Goal: Transaction & Acquisition: Purchase product/service

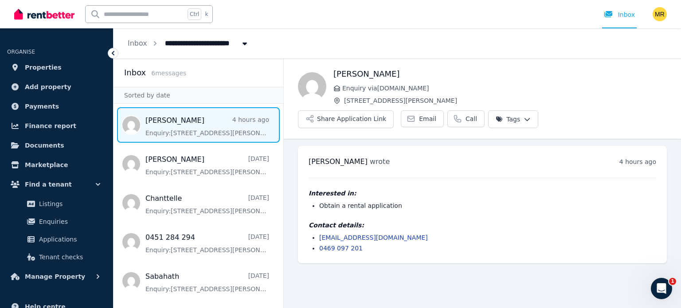
click at [466, 201] on li "Obtain a rental application" at bounding box center [487, 205] width 337 height 9
click at [444, 110] on link "Email" at bounding box center [422, 118] width 43 height 17
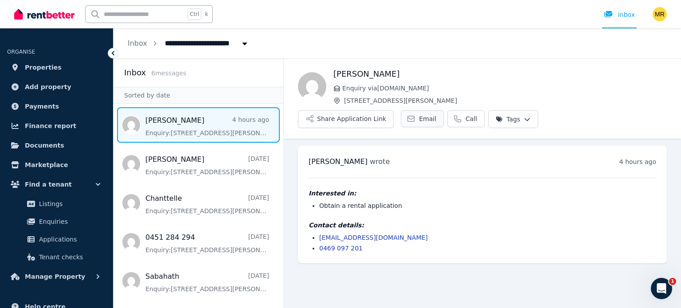
click at [444, 110] on link "Email" at bounding box center [422, 118] width 43 height 17
click at [394, 110] on button "Share Application Link" at bounding box center [346, 119] width 96 height 18
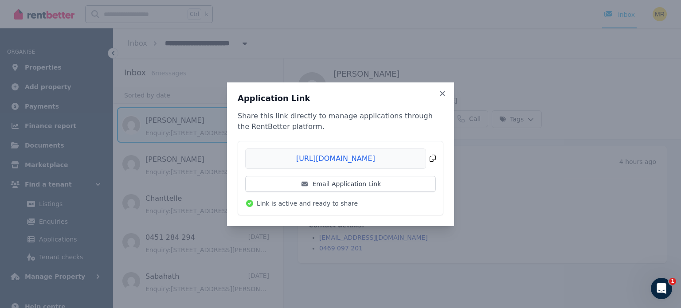
click at [434, 154] on span "Copied!" at bounding box center [340, 158] width 191 height 20
click at [443, 96] on icon at bounding box center [442, 94] width 9 height 8
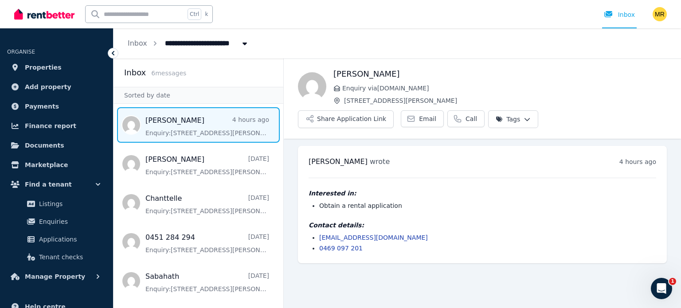
click at [541, 191] on div "Interested in: Obtain a rental application Contact details: koundle.anuj@gmail.…" at bounding box center [482, 215] width 348 height 75
click at [59, 242] on span "Applications" at bounding box center [69, 239] width 60 height 11
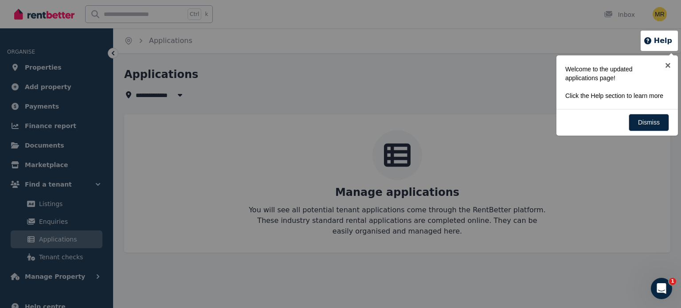
click at [575, 96] on p "Click the Help section to learn more" at bounding box center [614, 95] width 98 height 9
click at [641, 118] on link "Dismiss" at bounding box center [649, 122] width 40 height 17
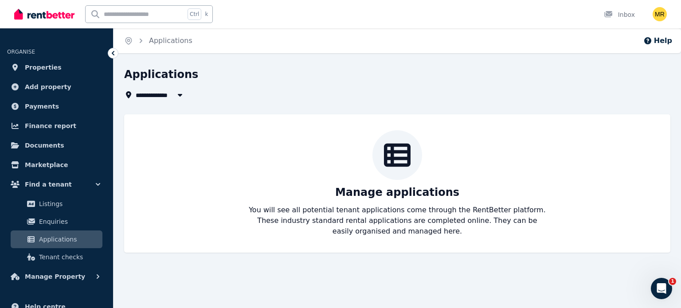
click at [645, 110] on div "**********" at bounding box center [397, 159] width 546 height 185
click at [182, 97] on icon "button" at bounding box center [180, 94] width 9 height 7
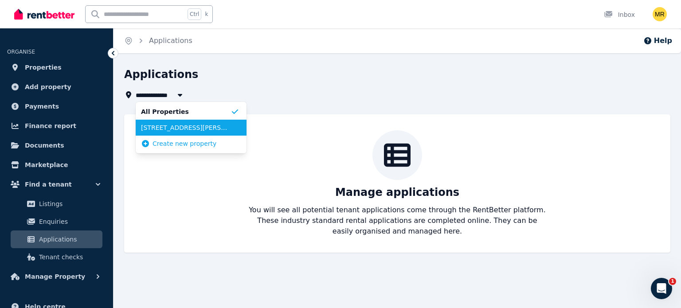
click at [165, 129] on span "[STREET_ADDRESS][PERSON_NAME]" at bounding box center [186, 127] width 90 height 9
type input "**********"
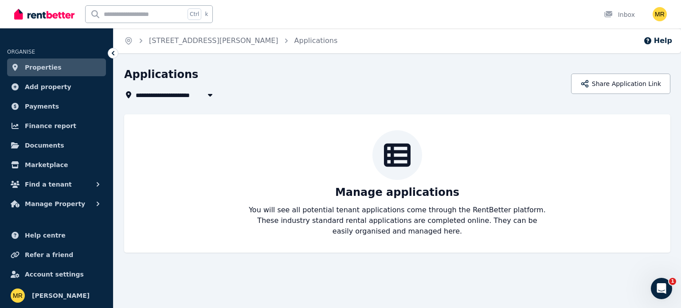
click at [311, 178] on div "Manage applications You will see all potential tenant applications come through…" at bounding box center [397, 183] width 528 height 106
click at [615, 78] on button "Share Application Link" at bounding box center [620, 84] width 99 height 20
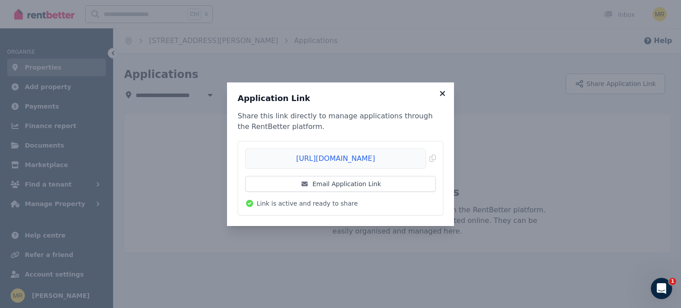
click at [442, 95] on icon at bounding box center [442, 94] width 9 height 8
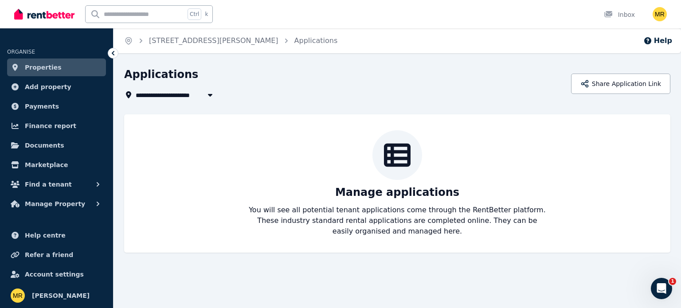
click at [113, 49] on icon at bounding box center [113, 53] width 9 height 9
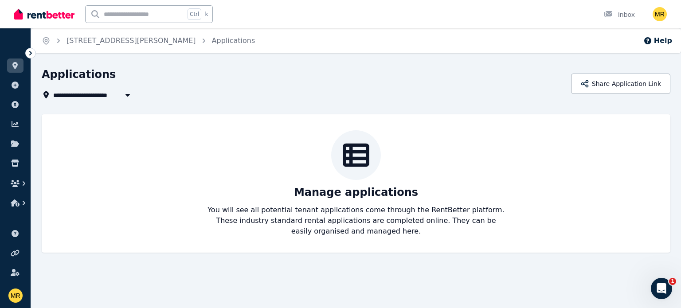
click at [128, 95] on icon "button" at bounding box center [127, 95] width 4 height 3
type input "**********"
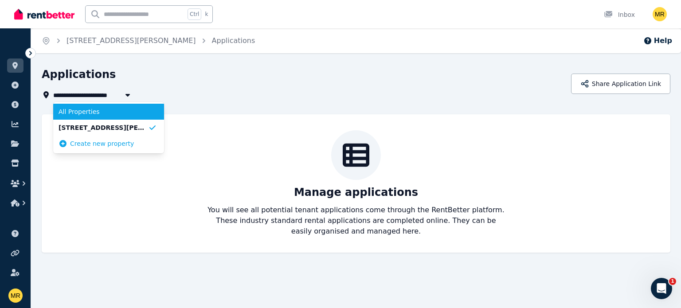
click at [94, 113] on span "All Properties" at bounding box center [104, 111] width 90 height 9
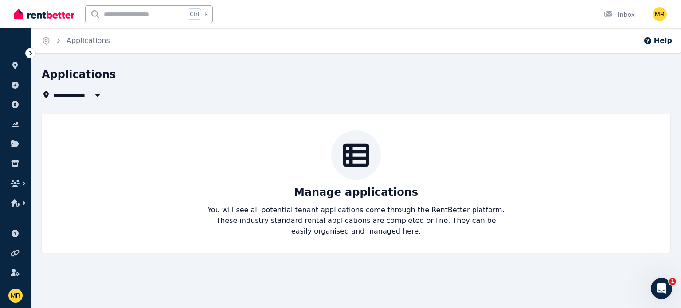
click at [29, 55] on icon at bounding box center [30, 53] width 9 height 9
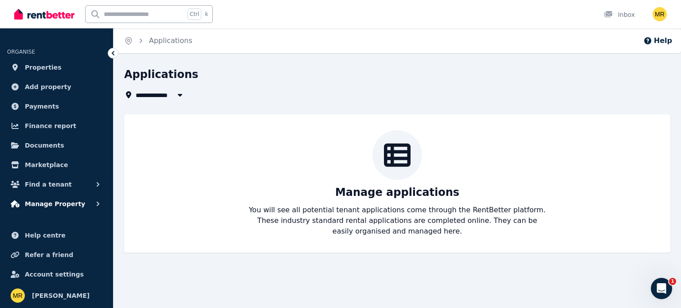
click at [94, 205] on icon "button" at bounding box center [98, 203] width 9 height 9
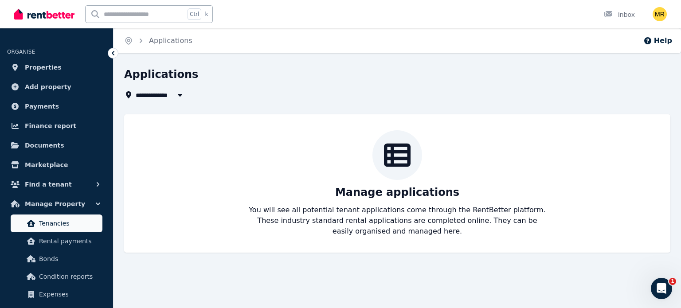
click at [50, 229] on link "Tenancies" at bounding box center [57, 224] width 92 height 18
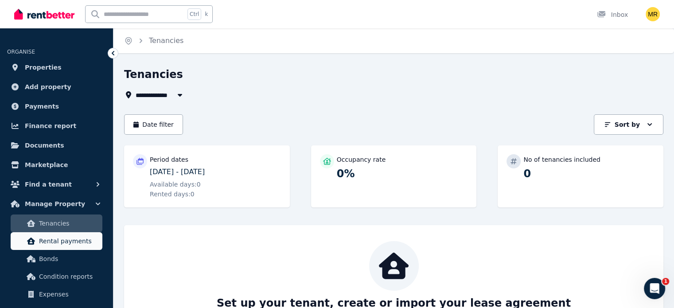
click at [71, 239] on span "Rental payments" at bounding box center [69, 241] width 60 height 11
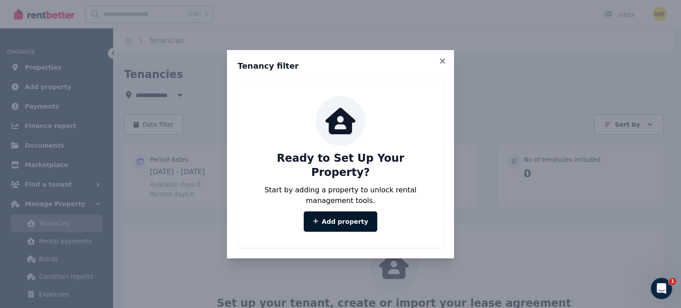
click at [329, 215] on link "Add property" at bounding box center [341, 221] width 74 height 20
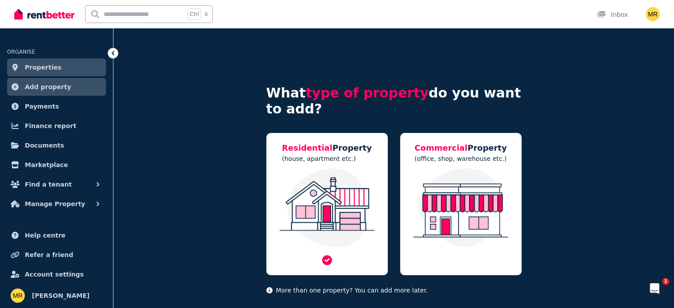
click at [344, 199] on img at bounding box center [327, 207] width 104 height 79
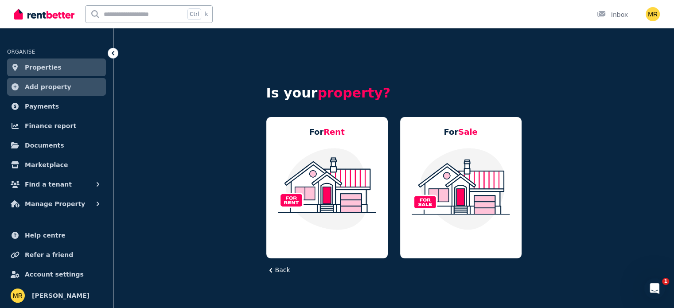
click at [344, 199] on img at bounding box center [327, 188] width 104 height 83
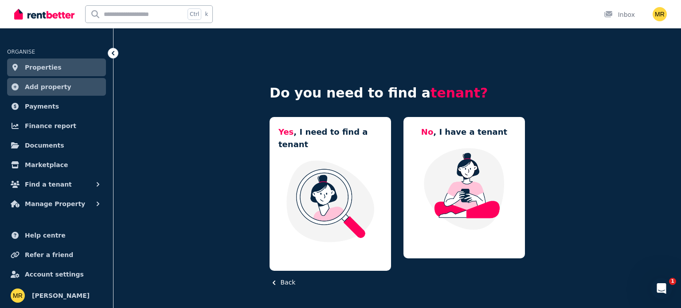
click at [344, 199] on img at bounding box center [330, 201] width 104 height 83
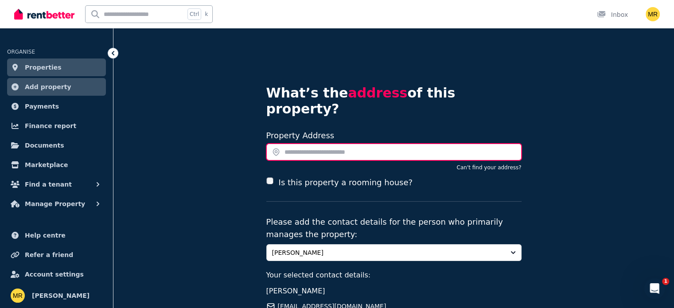
click at [391, 144] on input "text" at bounding box center [393, 152] width 255 height 17
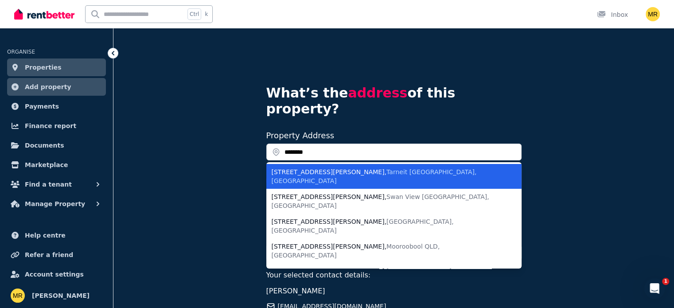
click at [340, 168] on span "Tarneit VIC, Australia" at bounding box center [374, 176] width 205 height 16
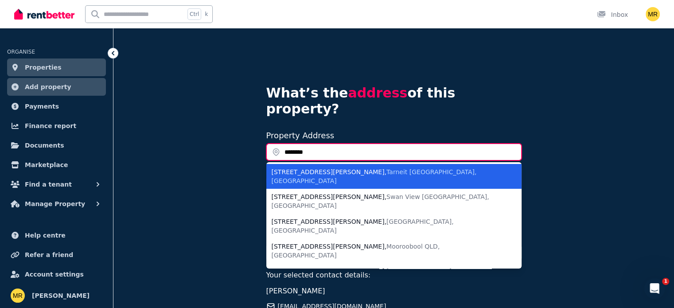
type input "**********"
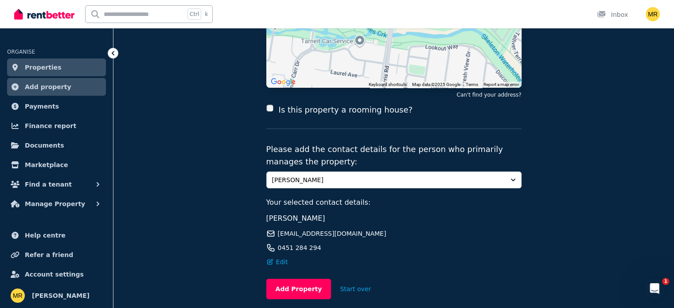
scroll to position [151, 0]
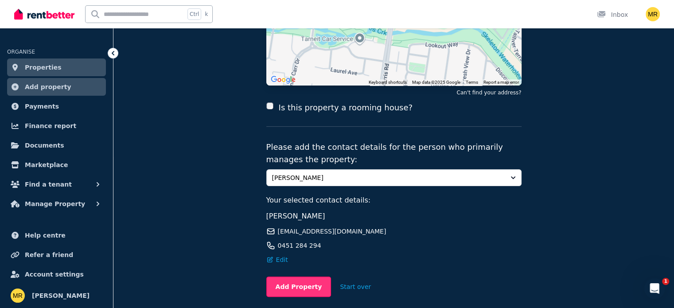
click at [297, 277] on button "Add Property" at bounding box center [298, 287] width 65 height 20
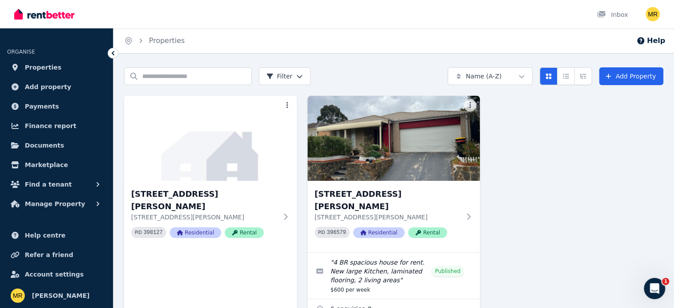
click at [301, 182] on div "[GEOGRAPHIC_DATA][PERSON_NAME] [STREET_ADDRESS][PERSON_NAME] 398127 Residential…" at bounding box center [393, 208] width 539 height 225
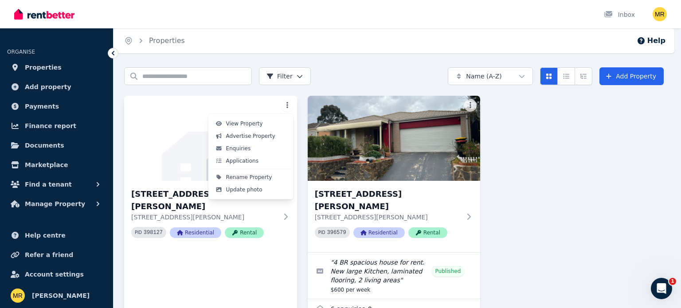
click at [284, 108] on html "Open main menu Inbox Open user menu ORGANISE Properties Add property Payments F…" at bounding box center [340, 154] width 681 height 308
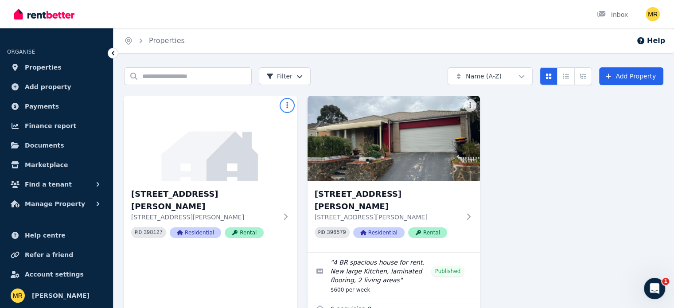
click at [518, 219] on html "Open main menu Inbox Open user menu ORGANISE Properties Add property Payments F…" at bounding box center [337, 154] width 674 height 308
click at [284, 214] on icon at bounding box center [287, 216] width 9 height 7
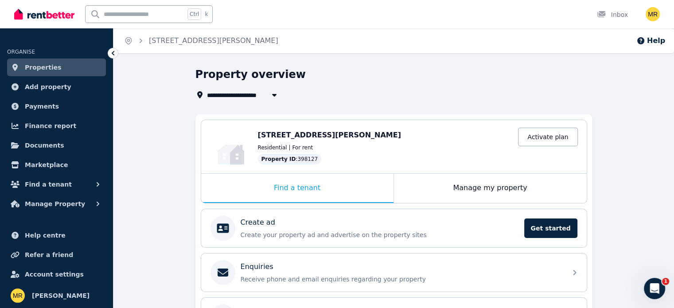
click at [271, 94] on icon "button" at bounding box center [274, 94] width 9 height 7
type input "**********"
click at [353, 70] on div "Property overview" at bounding box center [391, 75] width 392 height 17
click at [65, 207] on span "Manage Property" at bounding box center [55, 204] width 60 height 11
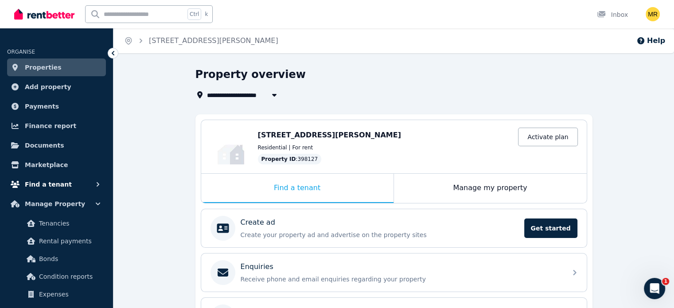
click at [83, 186] on button "Find a tenant" at bounding box center [56, 185] width 99 height 18
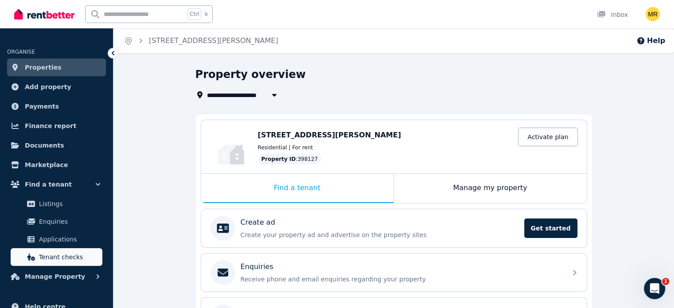
click at [55, 253] on span "Tenant checks" at bounding box center [69, 257] width 60 height 11
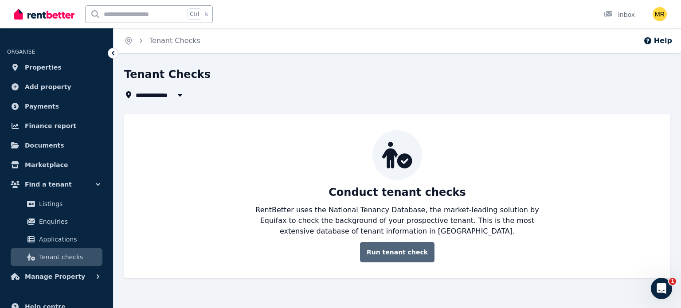
click at [399, 252] on link "Run tenant check" at bounding box center [397, 252] width 74 height 20
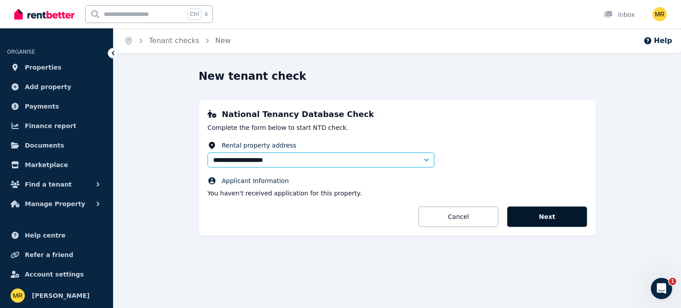
click at [551, 217] on button "Next" at bounding box center [547, 217] width 80 height 20
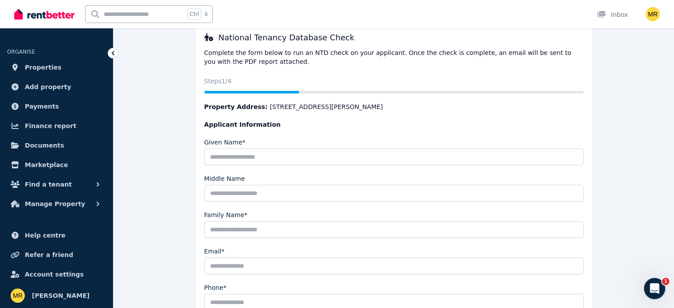
scroll to position [78, 0]
click at [55, 241] on span "Help centre" at bounding box center [45, 235] width 41 height 11
click at [111, 55] on icon at bounding box center [113, 53] width 9 height 9
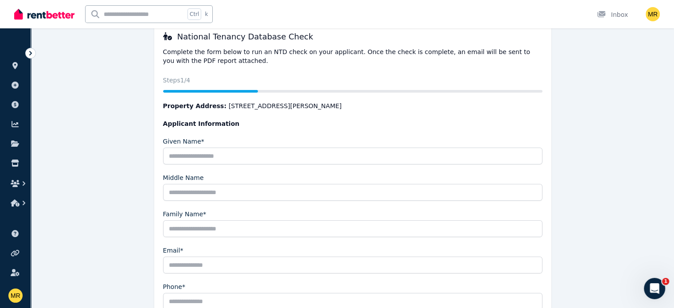
click at [35, 54] on div at bounding box center [30, 53] width 11 height 11
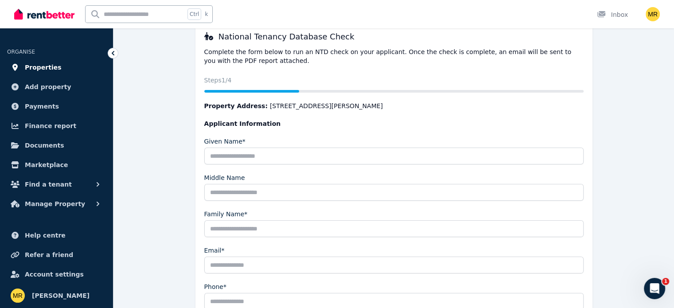
click at [34, 62] on span "Properties" at bounding box center [43, 67] width 37 height 11
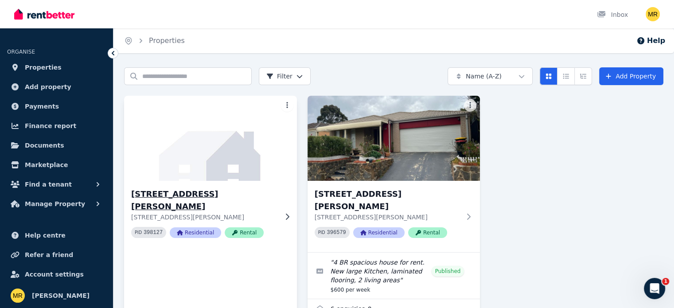
click at [281, 213] on div at bounding box center [285, 216] width 9 height 7
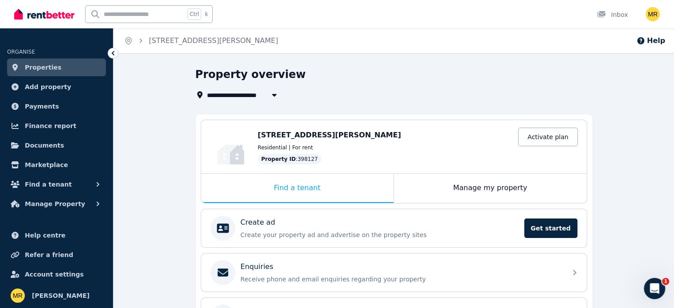
click at [113, 58] on icon at bounding box center [113, 53] width 9 height 9
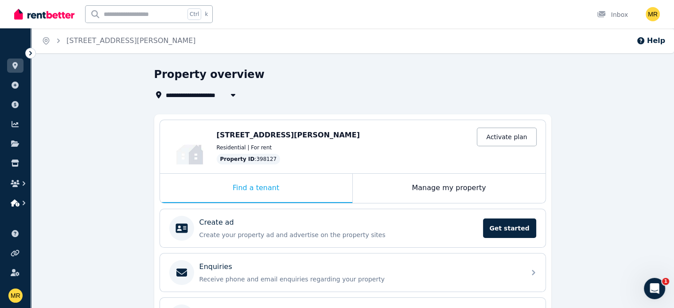
click at [19, 202] on icon "button" at bounding box center [15, 202] width 9 height 7
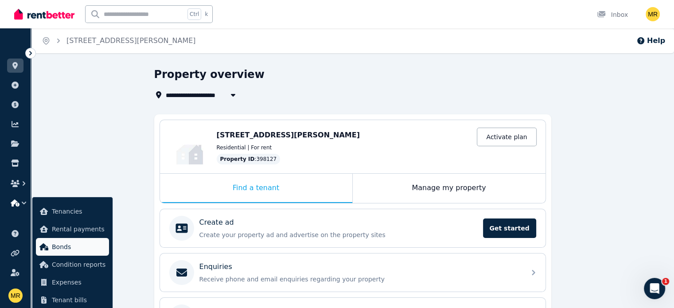
click at [66, 244] on span "Bonds" at bounding box center [79, 247] width 54 height 11
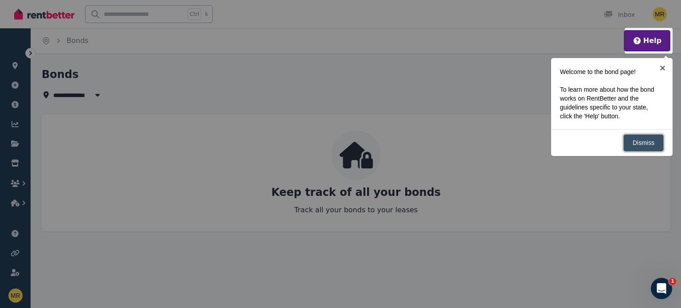
click at [640, 145] on link "Dismiss" at bounding box center [643, 142] width 40 height 17
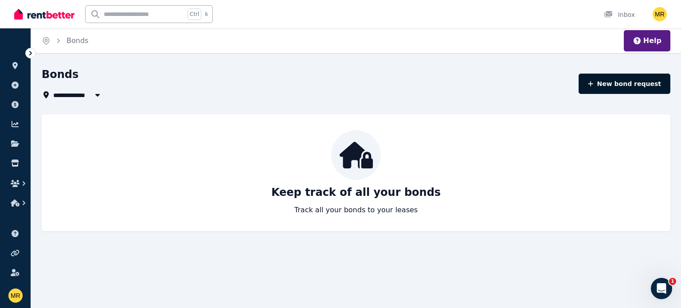
click at [637, 81] on button "New bond request" at bounding box center [624, 84] width 92 height 20
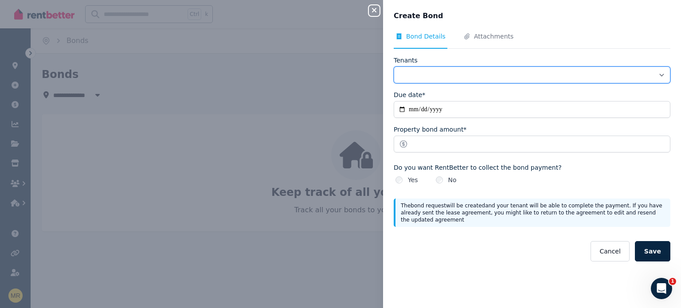
click at [584, 74] on select "Tenants" at bounding box center [532, 74] width 277 height 17
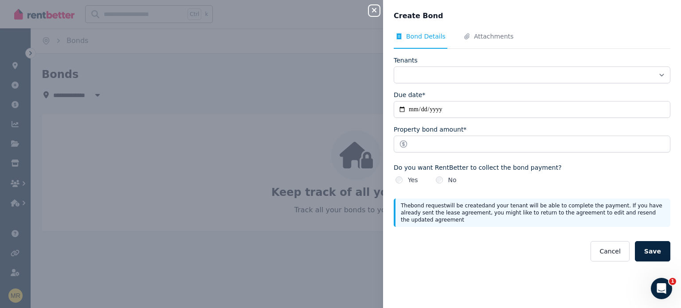
click at [342, 117] on div "Close panel Create Bond Bond Details Attachments Tenants Due date* Property bon…" at bounding box center [340, 154] width 681 height 308
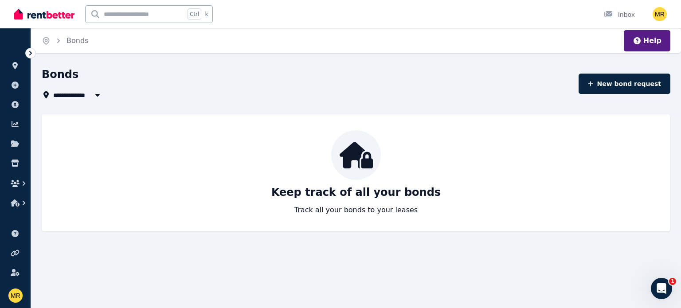
click at [101, 97] on icon "button" at bounding box center [97, 94] width 9 height 7
type input "**********"
click at [176, 55] on div "**********" at bounding box center [340, 154] width 681 height 308
click at [157, 10] on input "text" at bounding box center [135, 14] width 99 height 17
type input "**********"
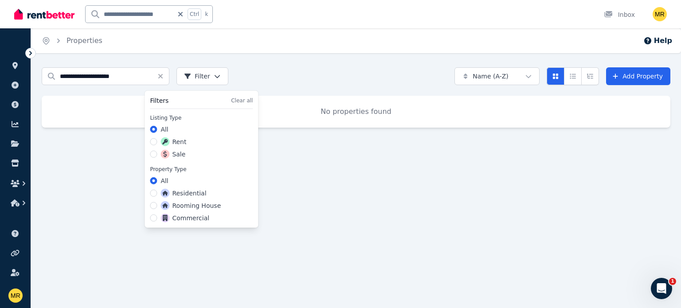
click at [211, 78] on html "**********" at bounding box center [340, 154] width 681 height 308
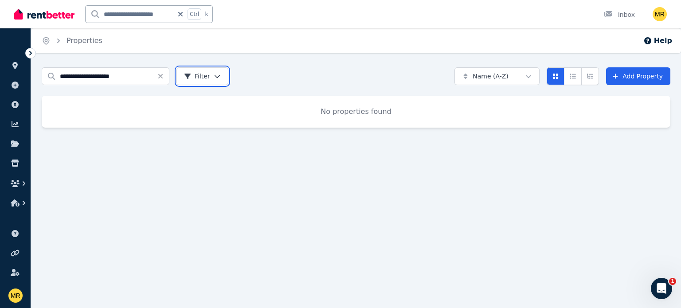
click at [274, 62] on html "**********" at bounding box center [340, 154] width 681 height 308
click at [11, 69] on link at bounding box center [15, 66] width 16 height 14
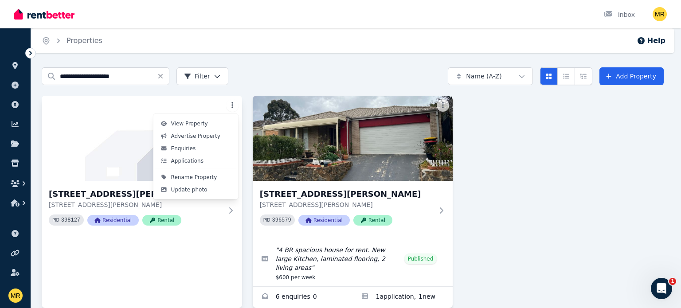
click at [231, 105] on html "**********" at bounding box center [340, 154] width 681 height 308
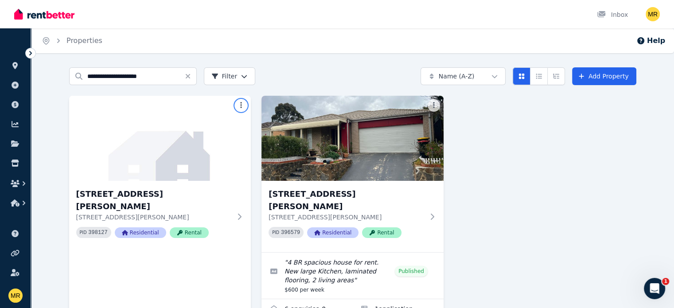
click at [444, 103] on html "**********" at bounding box center [337, 154] width 674 height 308
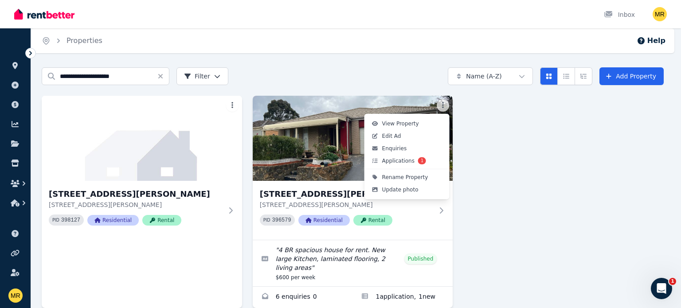
click at [444, 103] on html "**********" at bounding box center [340, 154] width 681 height 308
click at [404, 159] on span "Applications" at bounding box center [398, 160] width 32 height 7
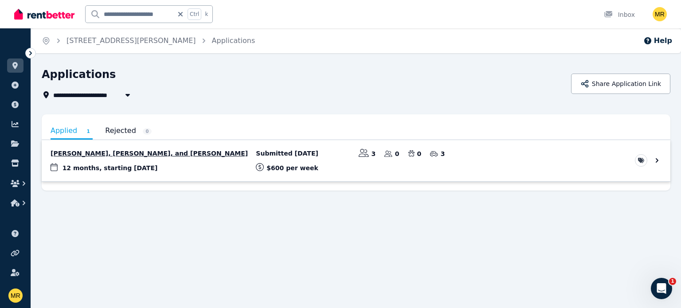
click at [657, 161] on link "View application: Anuj Sharma, Harsh Duhan, and Sidharth Khatri" at bounding box center [356, 160] width 629 height 41
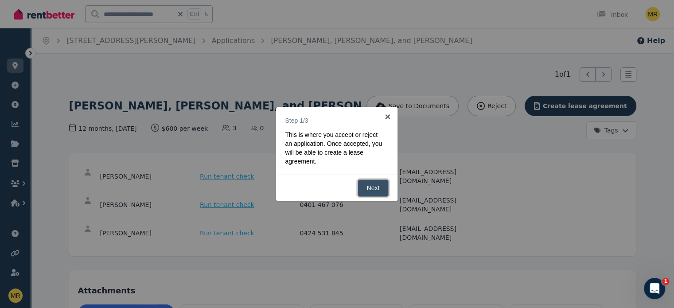
click at [367, 190] on link "Next" at bounding box center [373, 188] width 31 height 17
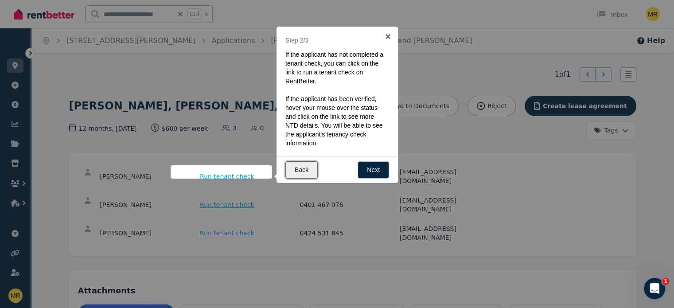
click at [301, 172] on link "Back" at bounding box center [301, 169] width 32 height 17
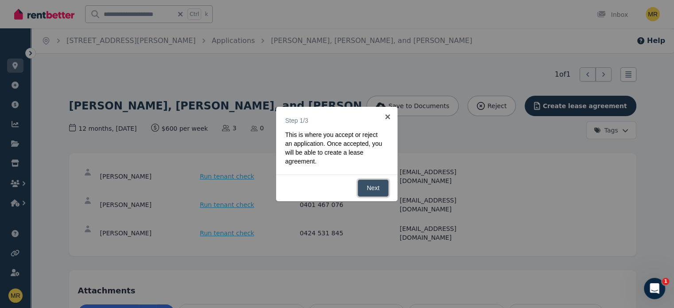
click at [377, 192] on link "Next" at bounding box center [373, 188] width 31 height 17
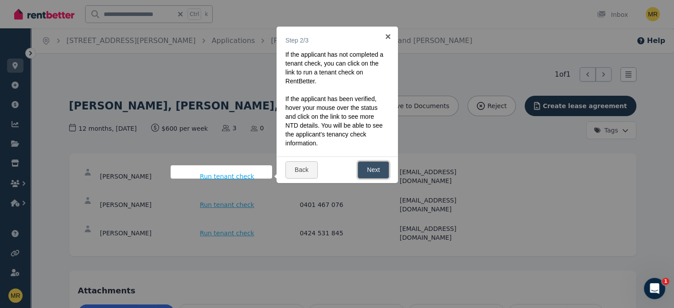
click at [375, 173] on link "Next" at bounding box center [373, 169] width 31 height 17
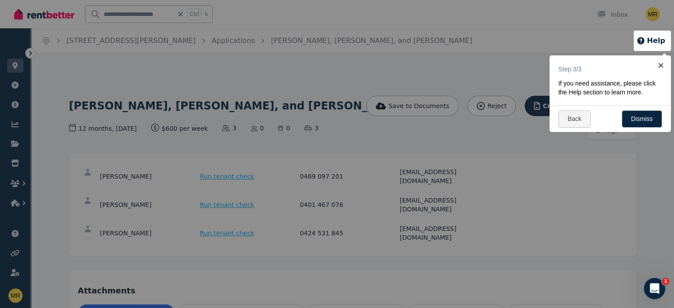
click at [628, 175] on div at bounding box center [337, 154] width 674 height 308
click at [640, 120] on link "Dismiss" at bounding box center [642, 118] width 40 height 17
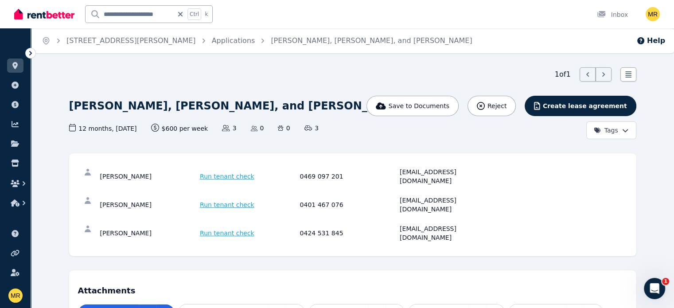
click at [656, 286] on icon "Open Intercom Messenger" at bounding box center [655, 288] width 15 height 15
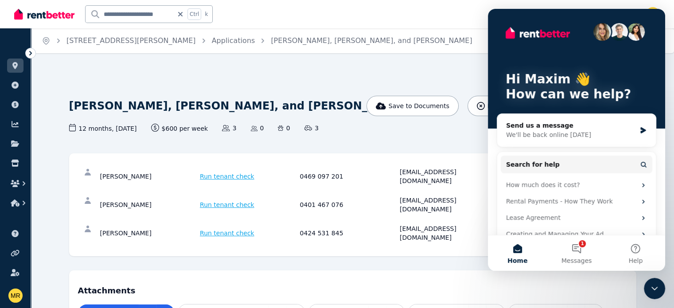
click at [404, 122] on div "[PERSON_NAME], [PERSON_NAME], and [PERSON_NAME] Save to Documents Reject Create…" at bounding box center [352, 117] width 567 height 43
click at [653, 289] on icon "Close Intercom Messenger" at bounding box center [654, 288] width 11 height 11
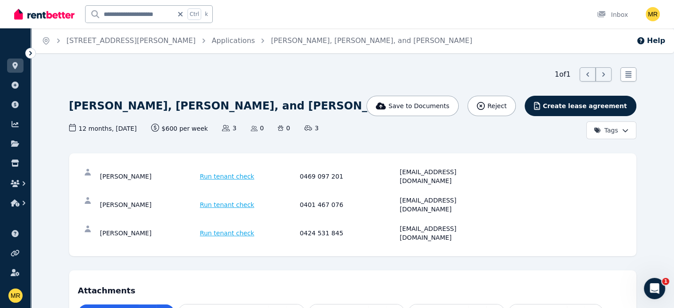
click at [208, 172] on span "Run tenant check" at bounding box center [227, 176] width 55 height 9
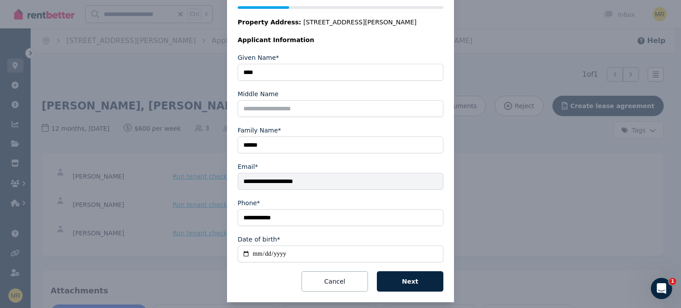
scroll to position [129, 0]
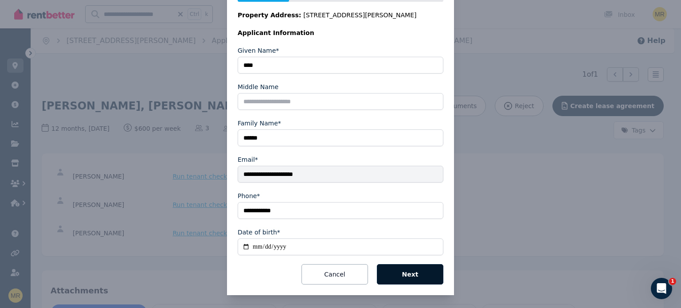
click at [395, 270] on button "Next" at bounding box center [410, 274] width 66 height 20
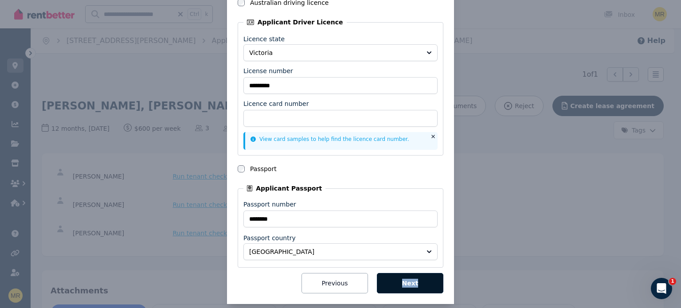
click at [395, 270] on form "Please enter your tenant's Identity Document details below. At least one docume…" at bounding box center [341, 127] width 206 height 332
click at [406, 283] on button "Next" at bounding box center [410, 283] width 66 height 20
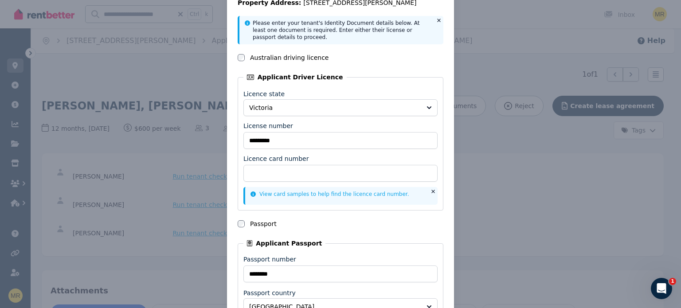
scroll to position [75, 0]
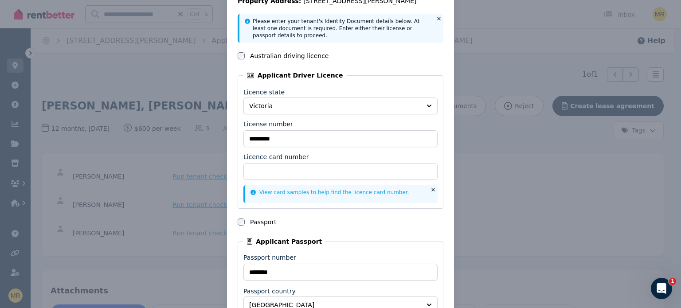
click at [350, 187] on div "View card samples to help find the licence card number." at bounding box center [340, 194] width 194 height 18
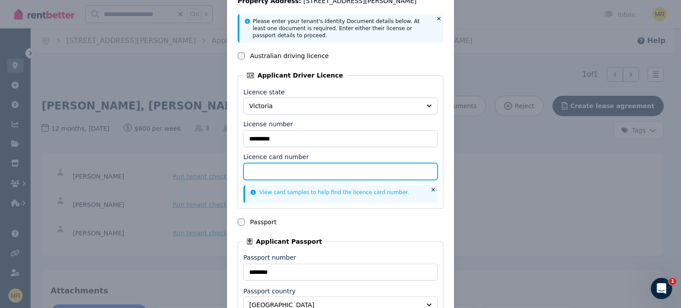
click at [348, 167] on input "Licence card number" at bounding box center [340, 171] width 194 height 17
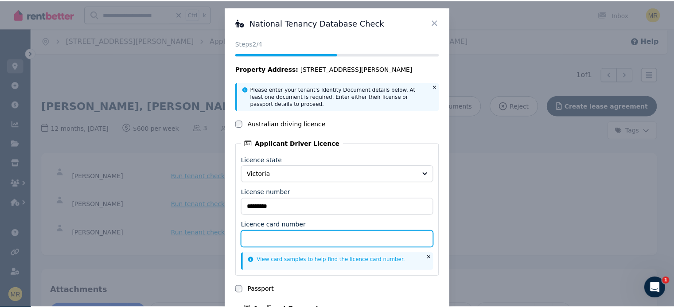
scroll to position [0, 0]
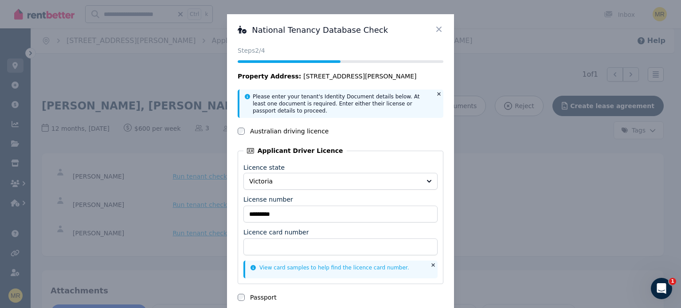
click at [440, 27] on icon at bounding box center [438, 29] width 9 height 9
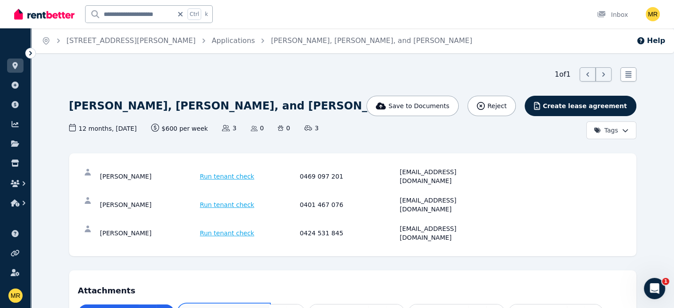
click at [202, 308] on p "DetailedStatement_11.pdf" at bounding box center [229, 312] width 70 height 7
click at [324, 308] on p "IMG_0433.jpeg" at bounding box center [344, 312] width 40 height 7
click at [387, 305] on link at bounding box center [396, 313] width 18 height 16
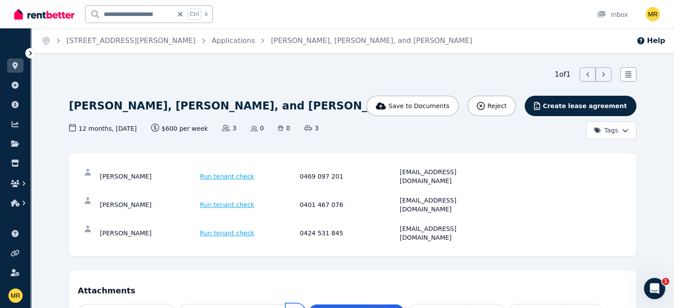
click at [292, 308] on icon at bounding box center [295, 312] width 7 height 7
click at [156, 305] on link at bounding box center [165, 313] width 18 height 16
click at [492, 308] on icon at bounding box center [495, 312] width 7 height 7
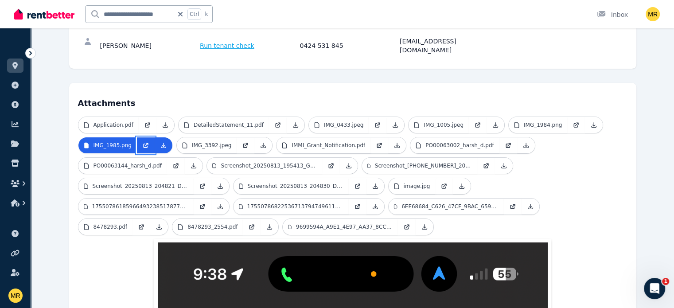
scroll to position [183, 0]
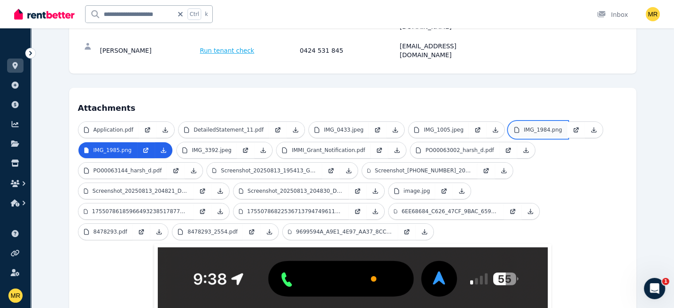
click at [524, 126] on p "IMG_1984.png" at bounding box center [543, 129] width 38 height 7
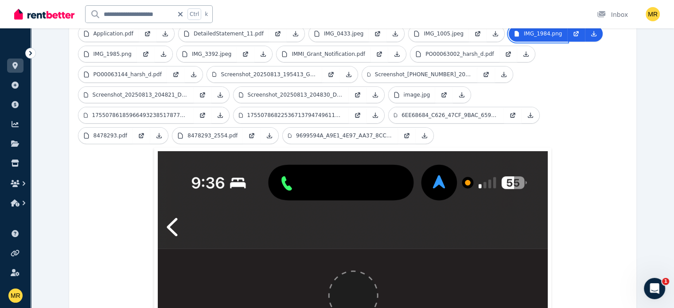
scroll to position [271, 0]
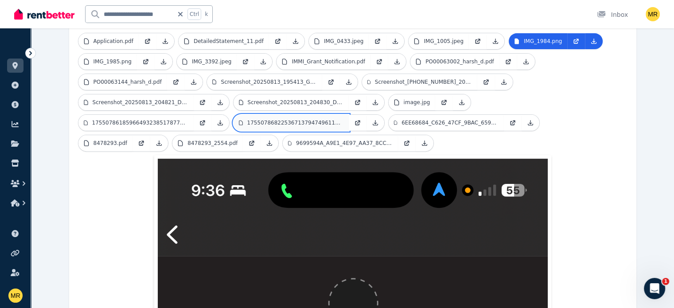
click at [344, 119] on p "17550786822536713794749611394416.jpg" at bounding box center [295, 122] width 96 height 7
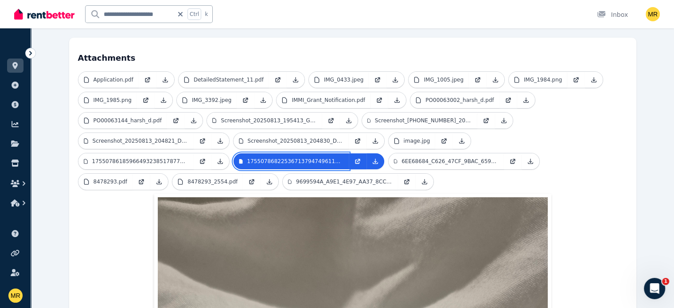
scroll to position [209, 0]
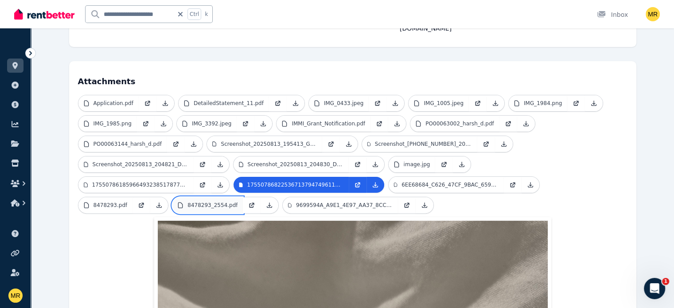
click at [238, 202] on p "8478293_2554.pdf" at bounding box center [212, 205] width 50 height 7
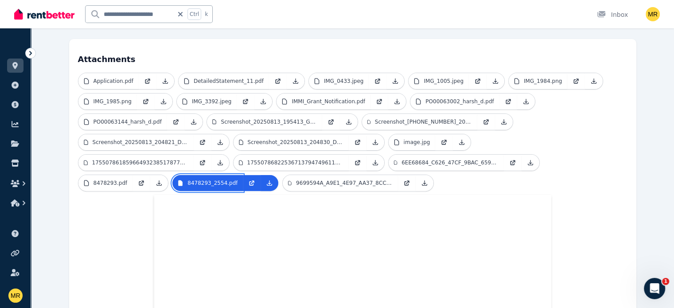
scroll to position [228, 0]
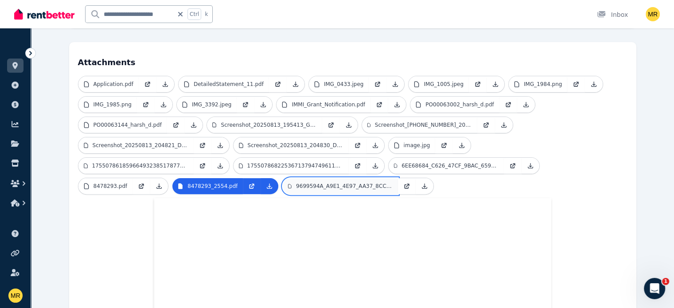
click at [393, 183] on p "9699594A_A9E1_4E97_AA37_8CCCFAC289B1.jpeg" at bounding box center [344, 186] width 97 height 7
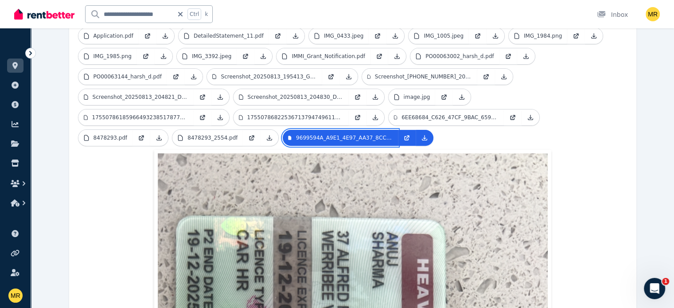
scroll to position [184, 0]
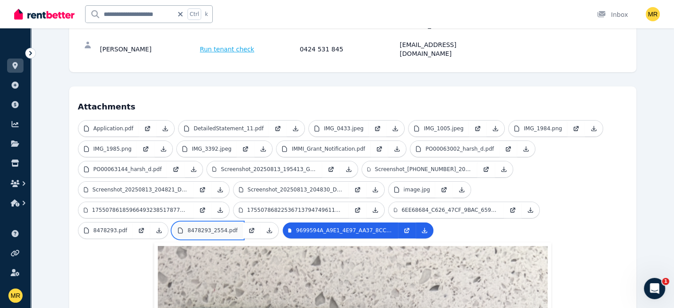
click at [238, 227] on p "8478293_2554.pdf" at bounding box center [212, 230] width 50 height 7
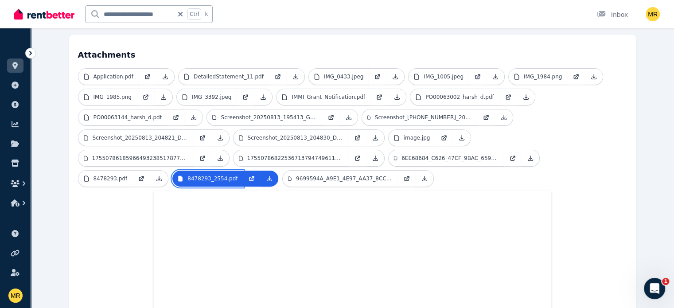
scroll to position [228, 0]
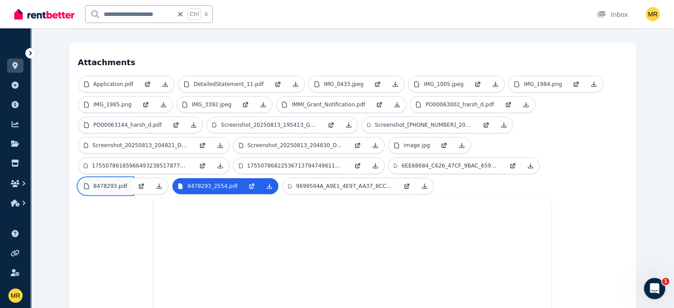
click at [128, 183] on p "8478293.pdf" at bounding box center [111, 186] width 34 height 7
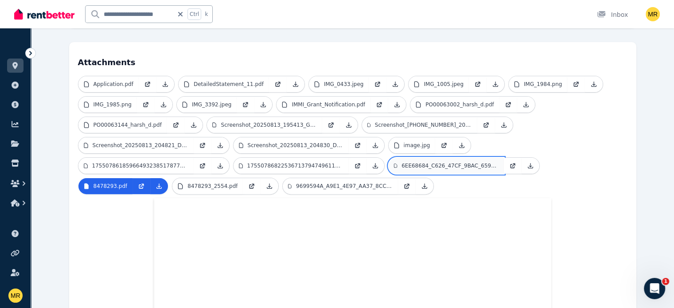
click at [389, 158] on link "6EE68684_C626_47CF_9BAC_659AFC5D5513.jpeg" at bounding box center [446, 166] width 115 height 16
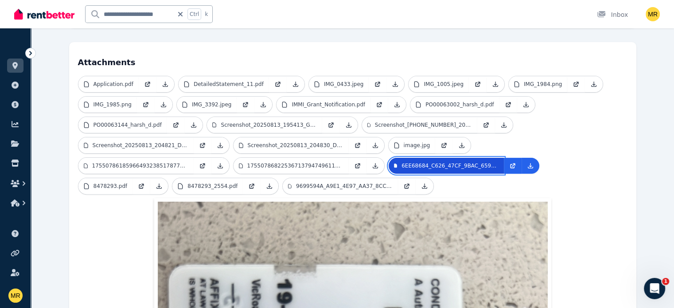
scroll to position [132, 0]
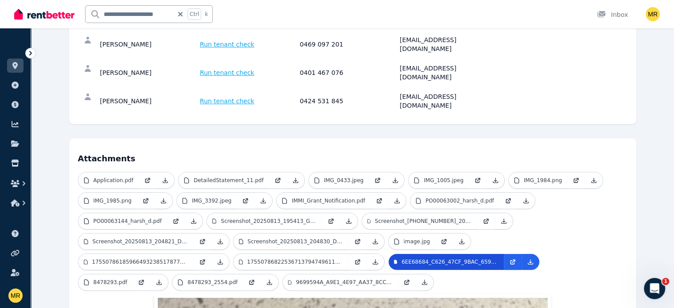
click at [140, 147] on h4 "Attachments" at bounding box center [353, 156] width 550 height 18
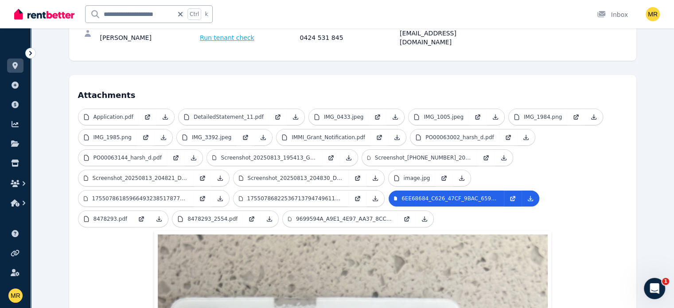
scroll to position [161, 0]
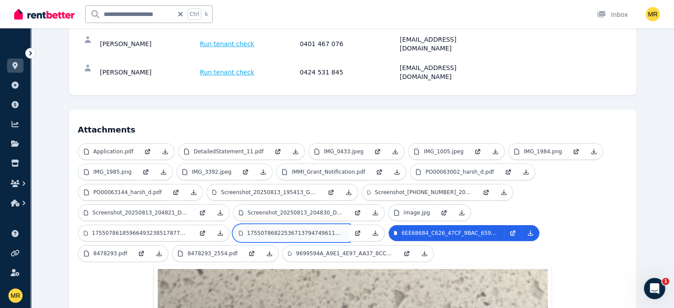
click at [344, 230] on p "17550786822536713794749611394416.jpg" at bounding box center [295, 233] width 96 height 7
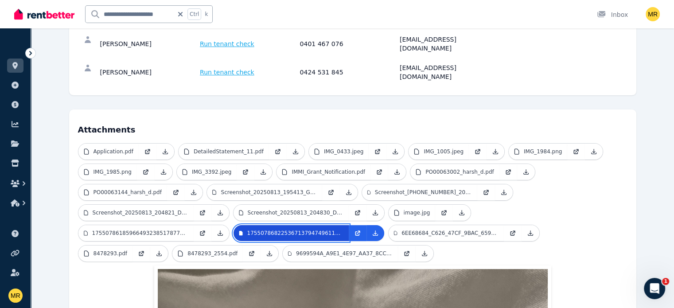
click at [344, 230] on p "17550786822536713794749611394416.jpg" at bounding box center [295, 233] width 96 height 7
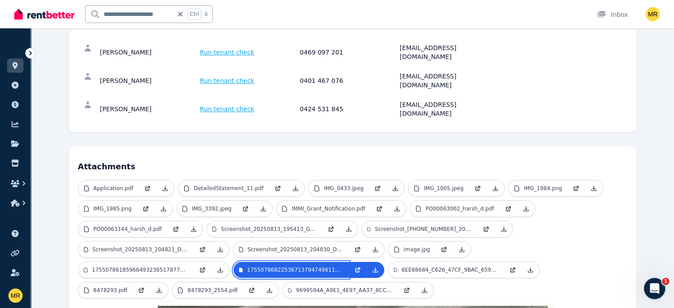
scroll to position [121, 0]
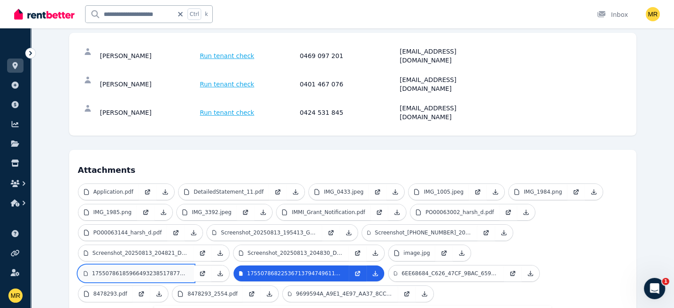
click at [188, 270] on p "17550786185966493238517877907909.jpg" at bounding box center [140, 273] width 96 height 7
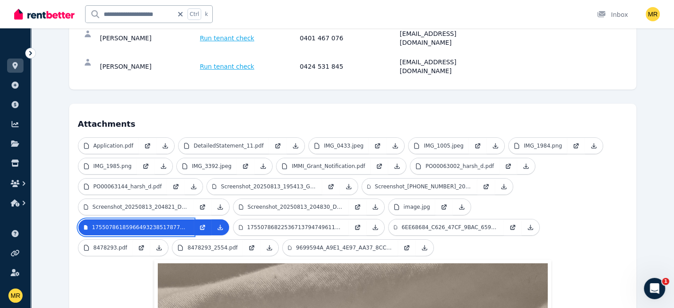
scroll to position [165, 0]
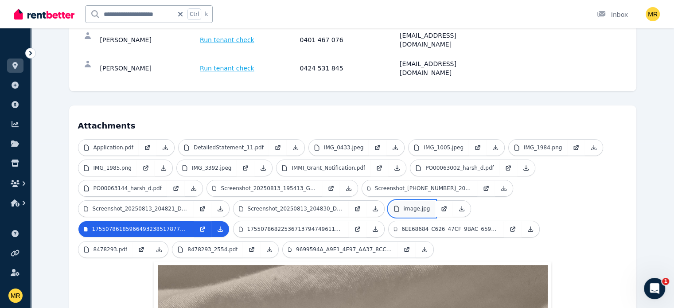
click at [404, 205] on p "image.jpg" at bounding box center [417, 208] width 27 height 7
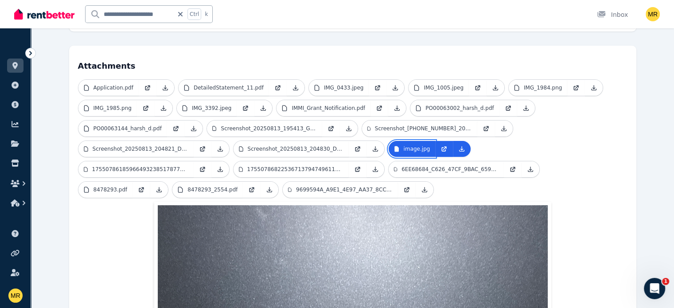
scroll to position [209, 0]
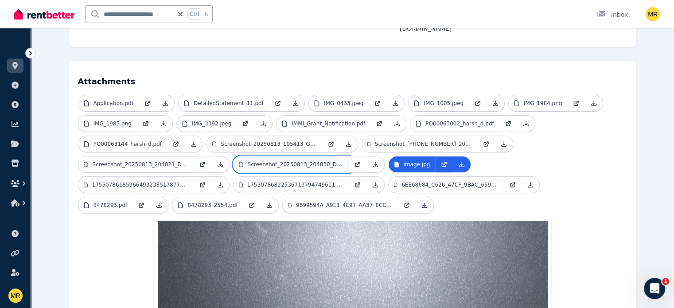
click at [248, 161] on p "Screenshot_20250813_204830_Drive.jpg" at bounding box center [296, 164] width 96 height 7
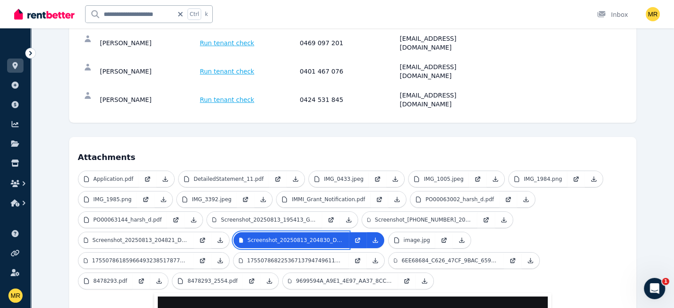
scroll to position [90, 0]
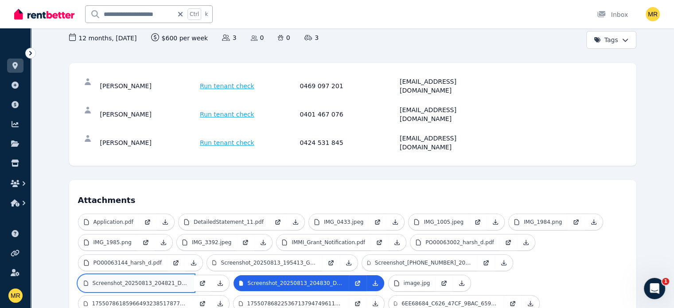
click at [188, 280] on p "Screenshot_20250813_204821_Drive.jpg" at bounding box center [141, 283] width 96 height 7
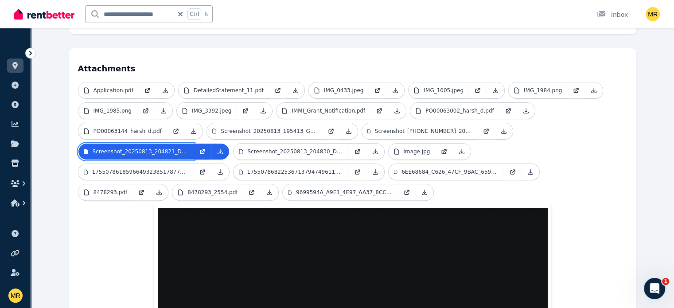
scroll to position [179, 0]
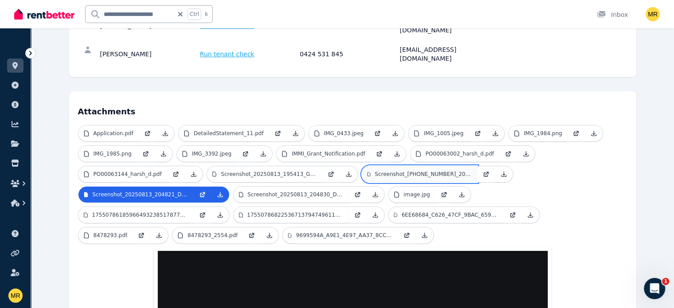
click at [375, 171] on p "Screenshot_[PHONE_NUMBER]_200327_WhatsApp.jpg" at bounding box center [423, 174] width 97 height 7
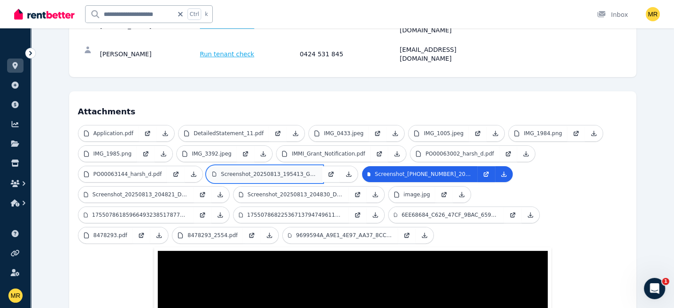
click at [221, 171] on p "Screenshot_20250813_195413_Gallery.jpg" at bounding box center [269, 174] width 96 height 7
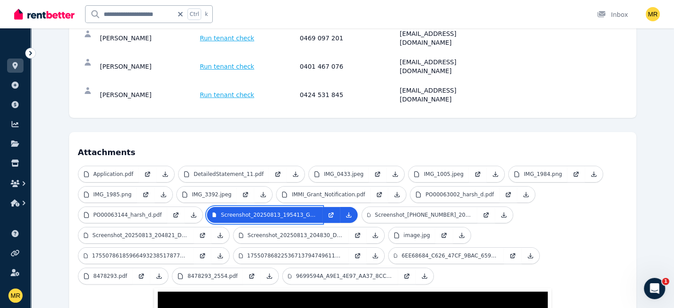
scroll to position [135, 0]
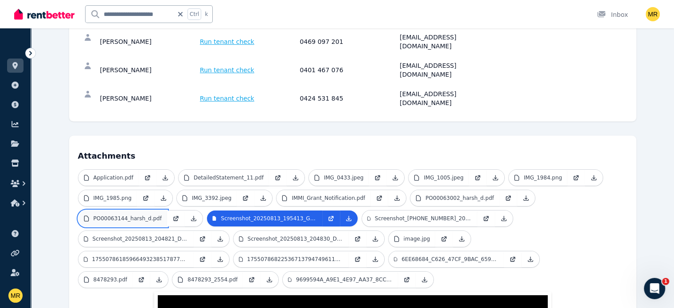
click at [162, 215] on p "PO00063144_harsh_d.pdf" at bounding box center [128, 218] width 68 height 7
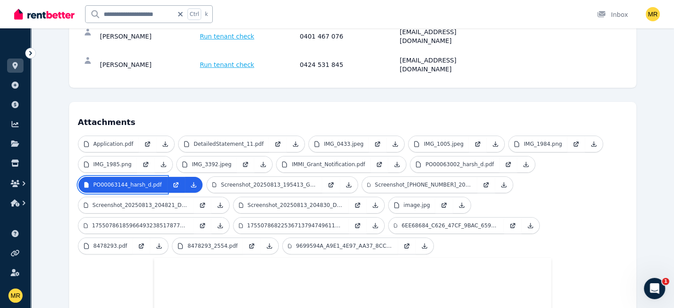
scroll to position [177, 0]
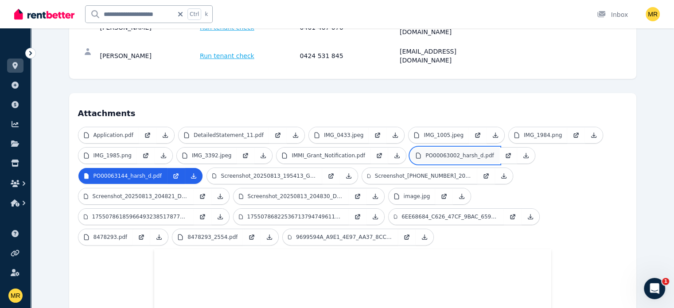
click at [426, 152] on p "PO00063002_harsh_d.pdf" at bounding box center [460, 155] width 68 height 7
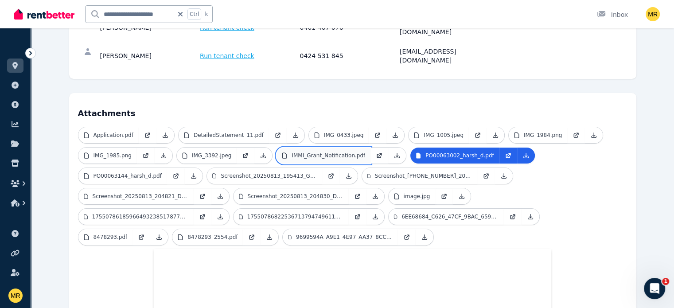
click at [292, 152] on p "IMMI_Grant_Notification.pdf" at bounding box center [329, 155] width 74 height 7
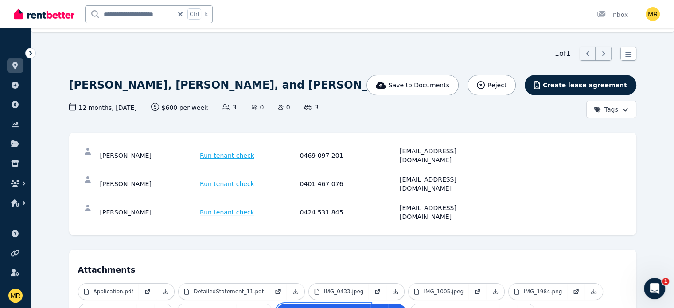
scroll to position [0, 0]
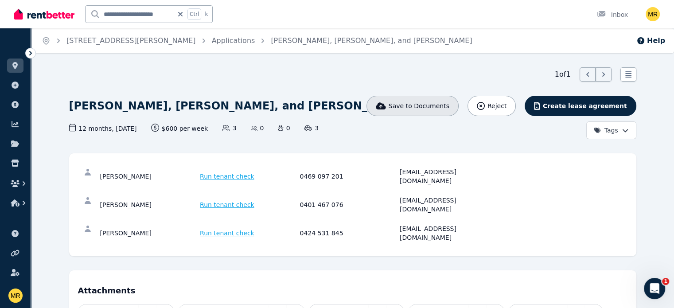
click at [449, 104] on span "Save to Documents" at bounding box center [419, 106] width 61 height 9
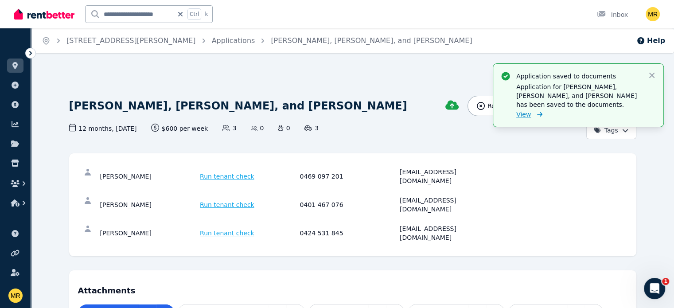
click at [525, 113] on span "View" at bounding box center [523, 114] width 15 height 9
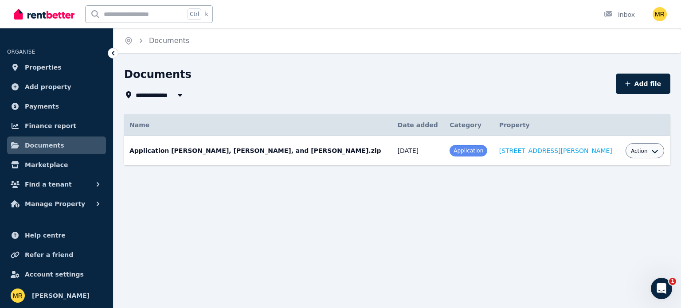
click at [651, 150] on icon "button" at bounding box center [654, 151] width 7 height 7
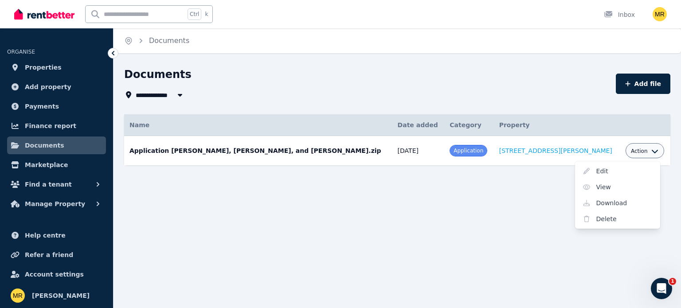
click at [392, 215] on div "**********" at bounding box center [340, 154] width 681 height 308
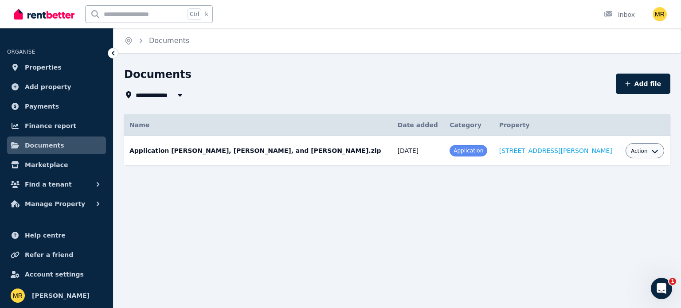
click at [113, 53] on icon at bounding box center [113, 53] width 9 height 9
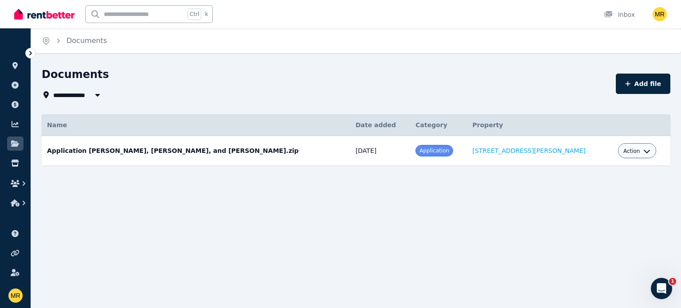
click at [55, 39] on icon "Breadcrumb" at bounding box center [58, 40] width 9 height 9
click at [31, 56] on icon at bounding box center [30, 53] width 9 height 9
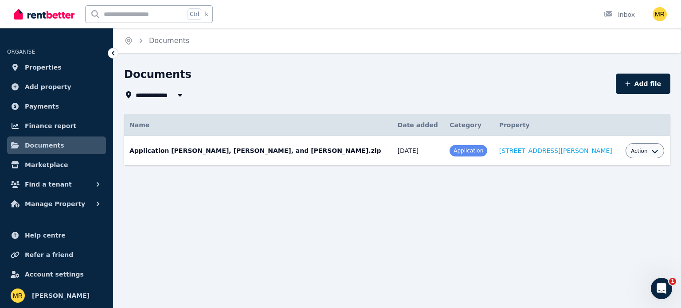
click at [287, 148] on td "Application Anuj Sharma, Harsh Duhan, and Sidharth Khatri.zip Date added: 13/08…" at bounding box center [258, 151] width 268 height 30
click at [95, 204] on icon "button" at bounding box center [98, 203] width 9 height 9
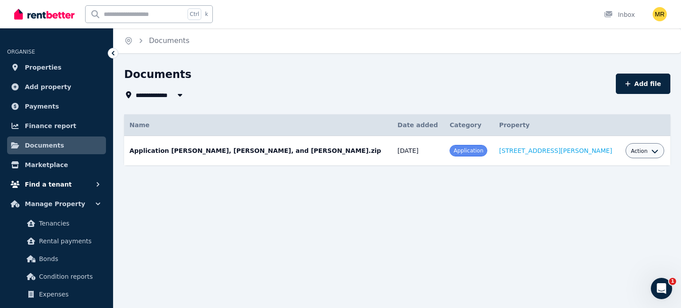
click at [98, 186] on icon "button" at bounding box center [98, 184] width 3 height 4
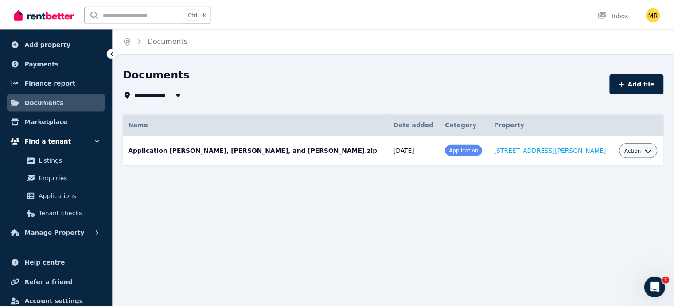
scroll to position [44, 0]
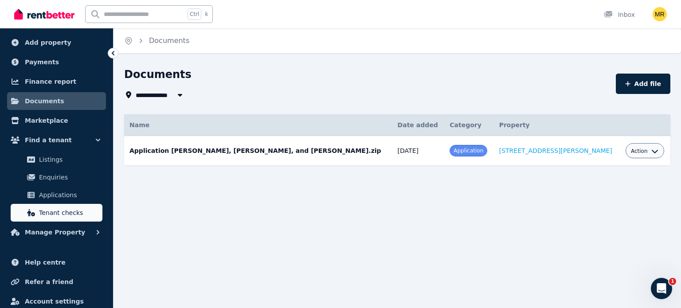
click at [59, 214] on span "Tenant checks" at bounding box center [69, 212] width 60 height 11
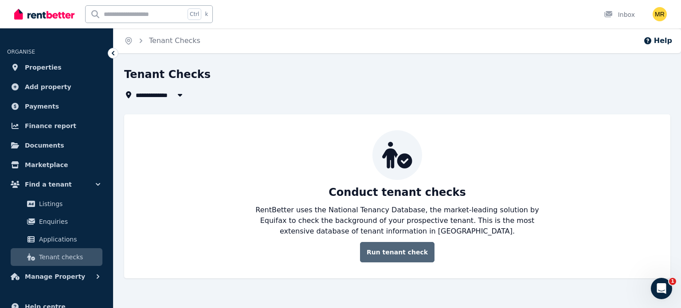
click at [402, 252] on link "Run tenant check" at bounding box center [397, 252] width 74 height 20
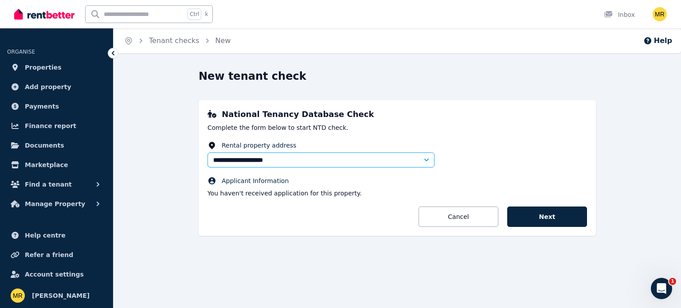
click at [422, 159] on icon "button" at bounding box center [426, 160] width 9 height 9
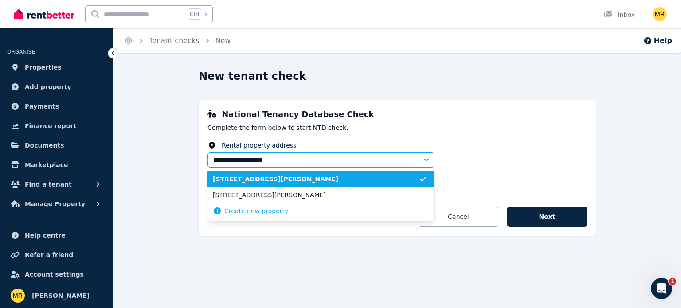
click at [422, 159] on icon "button" at bounding box center [426, 160] width 9 height 9
click at [534, 163] on fieldset "**********" at bounding box center [396, 169] width 379 height 57
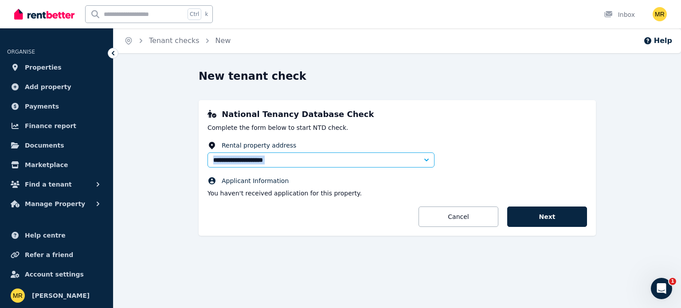
click at [426, 160] on icon "button" at bounding box center [426, 160] width 4 height 3
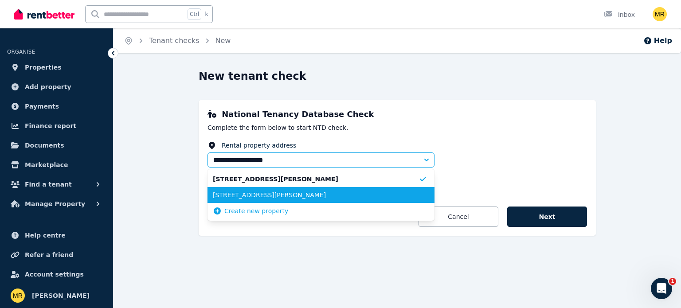
click at [260, 193] on span "[STREET_ADDRESS][PERSON_NAME]" at bounding box center [316, 195] width 206 height 9
type input "**********"
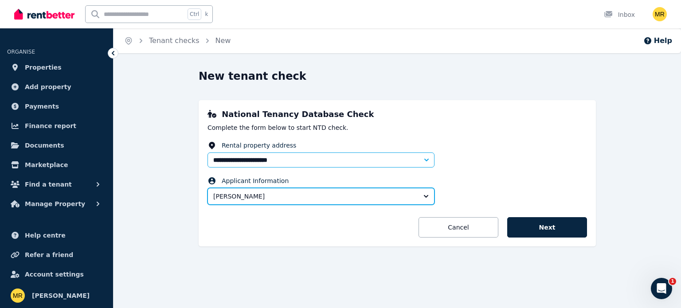
click at [426, 196] on button "[PERSON_NAME]" at bounding box center [320, 196] width 227 height 17
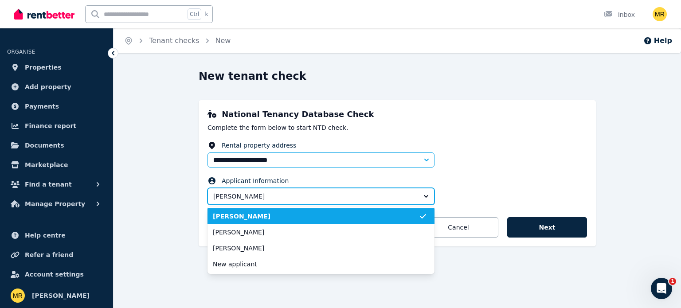
click at [426, 196] on button "[PERSON_NAME]" at bounding box center [320, 196] width 227 height 17
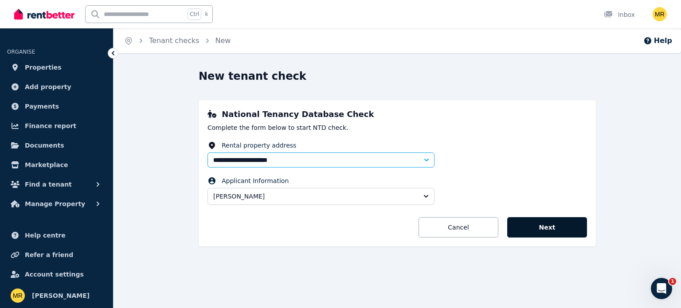
click at [557, 230] on button "Next" at bounding box center [547, 227] width 80 height 20
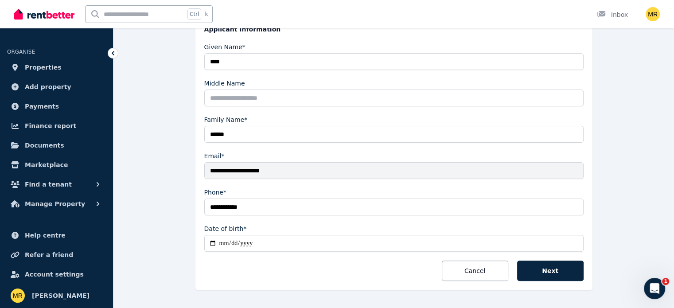
scroll to position [222, 0]
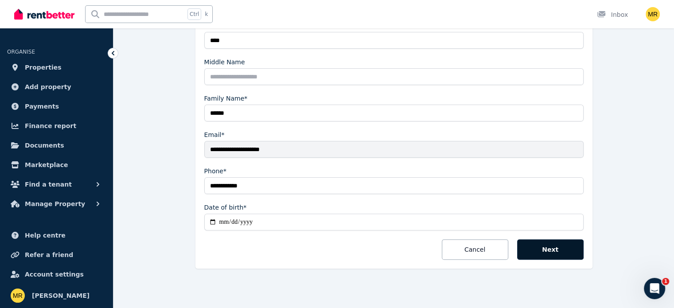
click at [553, 246] on button "Next" at bounding box center [550, 249] width 66 height 20
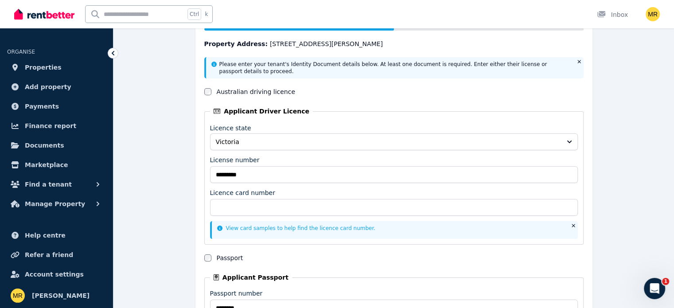
scroll to position [106, 0]
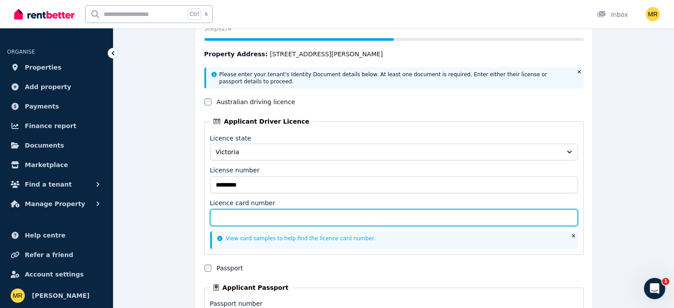
click at [271, 213] on input "Licence card number" at bounding box center [394, 217] width 368 height 17
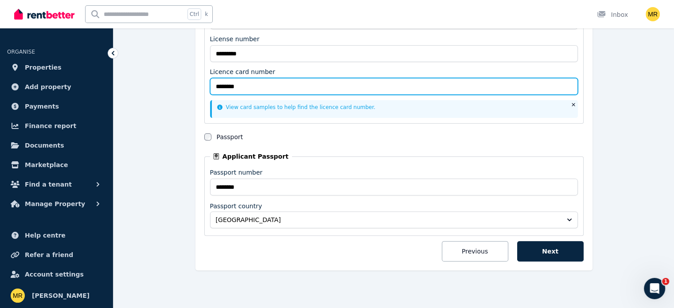
scroll to position [239, 0]
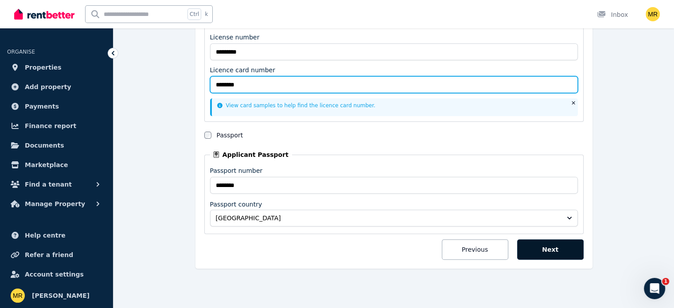
type input "********"
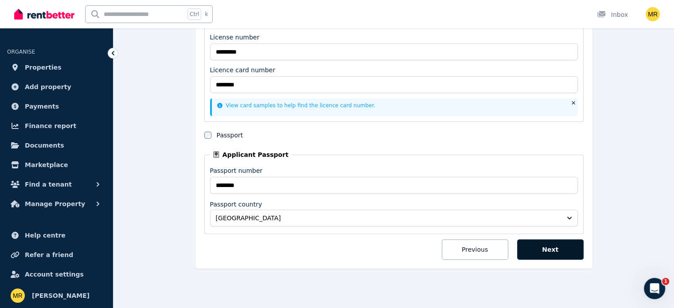
click at [544, 250] on button "Next" at bounding box center [550, 249] width 66 height 20
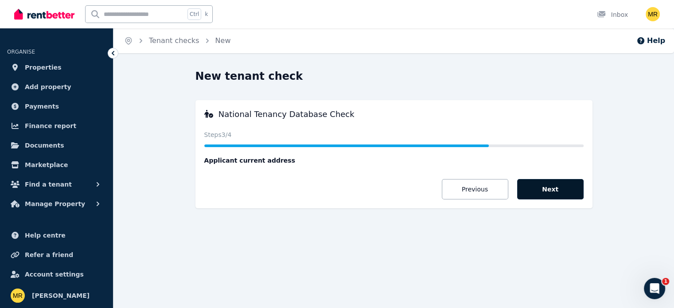
scroll to position [0, 0]
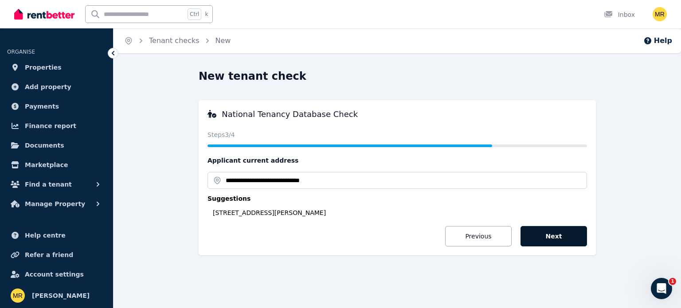
click at [557, 230] on button "Next" at bounding box center [553, 236] width 66 height 20
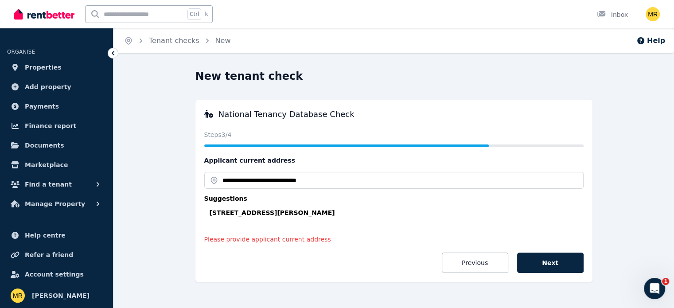
click at [245, 211] on div "16 Slayton Rd, Truganina VIC 3029, Australia" at bounding box center [397, 212] width 374 height 9
type input "**********"
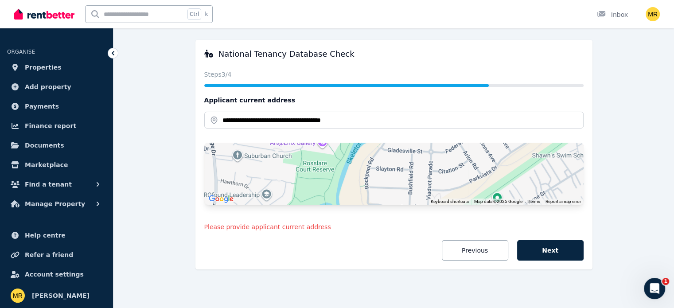
scroll to position [62, 0]
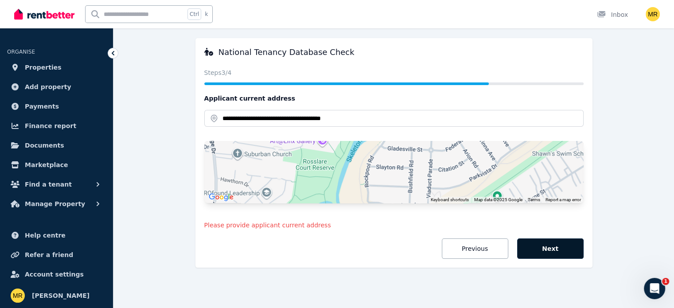
click at [547, 247] on button "Next" at bounding box center [550, 248] width 66 height 20
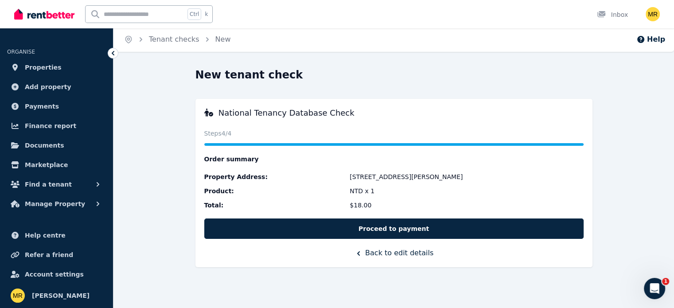
scroll to position [0, 0]
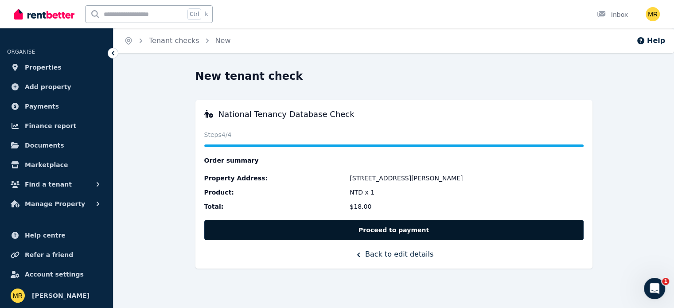
click at [426, 229] on button "Proceed to payment" at bounding box center [393, 230] width 379 height 20
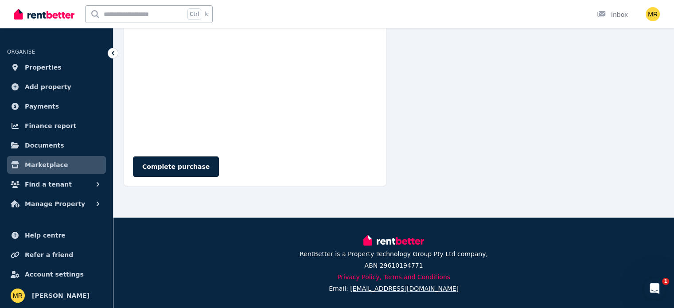
scroll to position [190, 0]
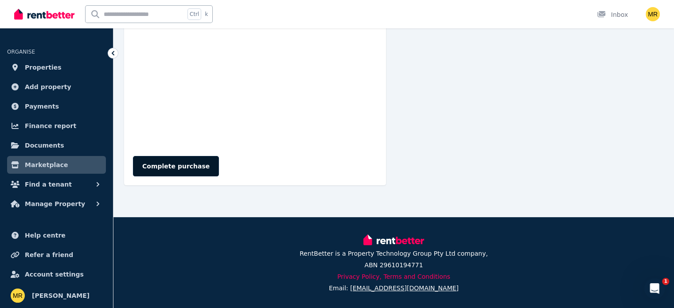
click at [167, 169] on button "Complete purchase" at bounding box center [176, 166] width 86 height 20
click at [167, 169] on div "Processing..." at bounding box center [255, 166] width 244 height 20
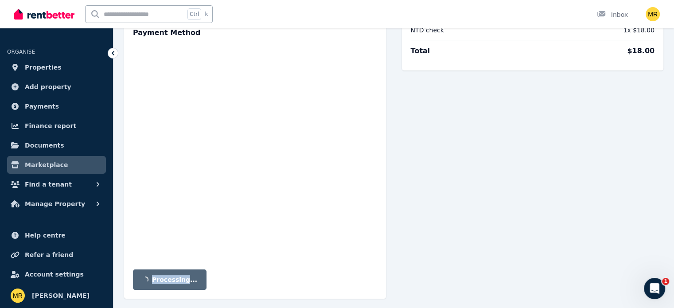
scroll to position [89, 0]
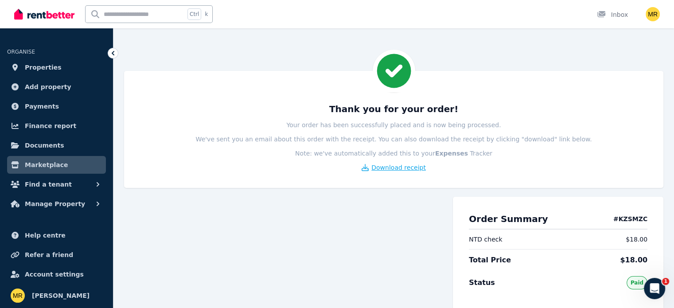
click at [391, 169] on span "Download receipt" at bounding box center [398, 167] width 55 height 9
